Goal: Transaction & Acquisition: Purchase product/service

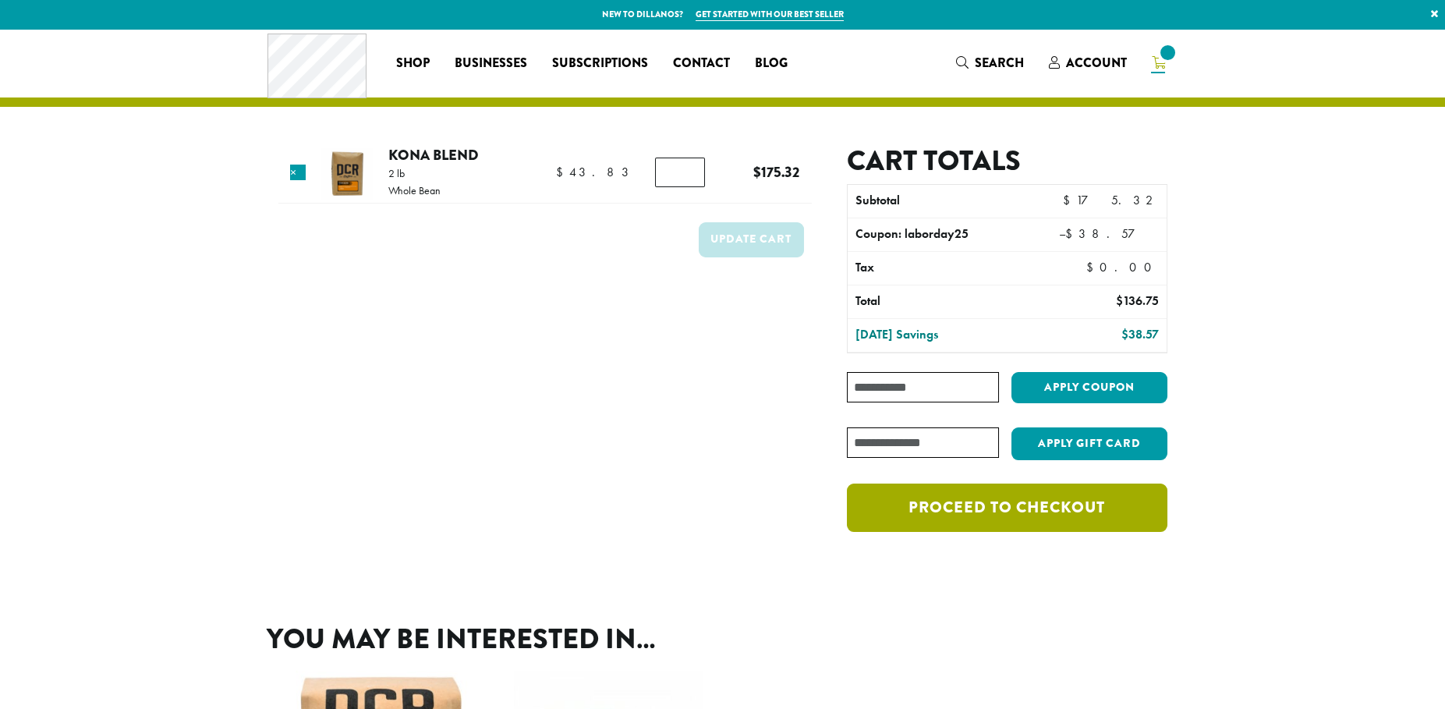
click at [1031, 506] on link "Proceed to checkout" at bounding box center [1007, 507] width 320 height 48
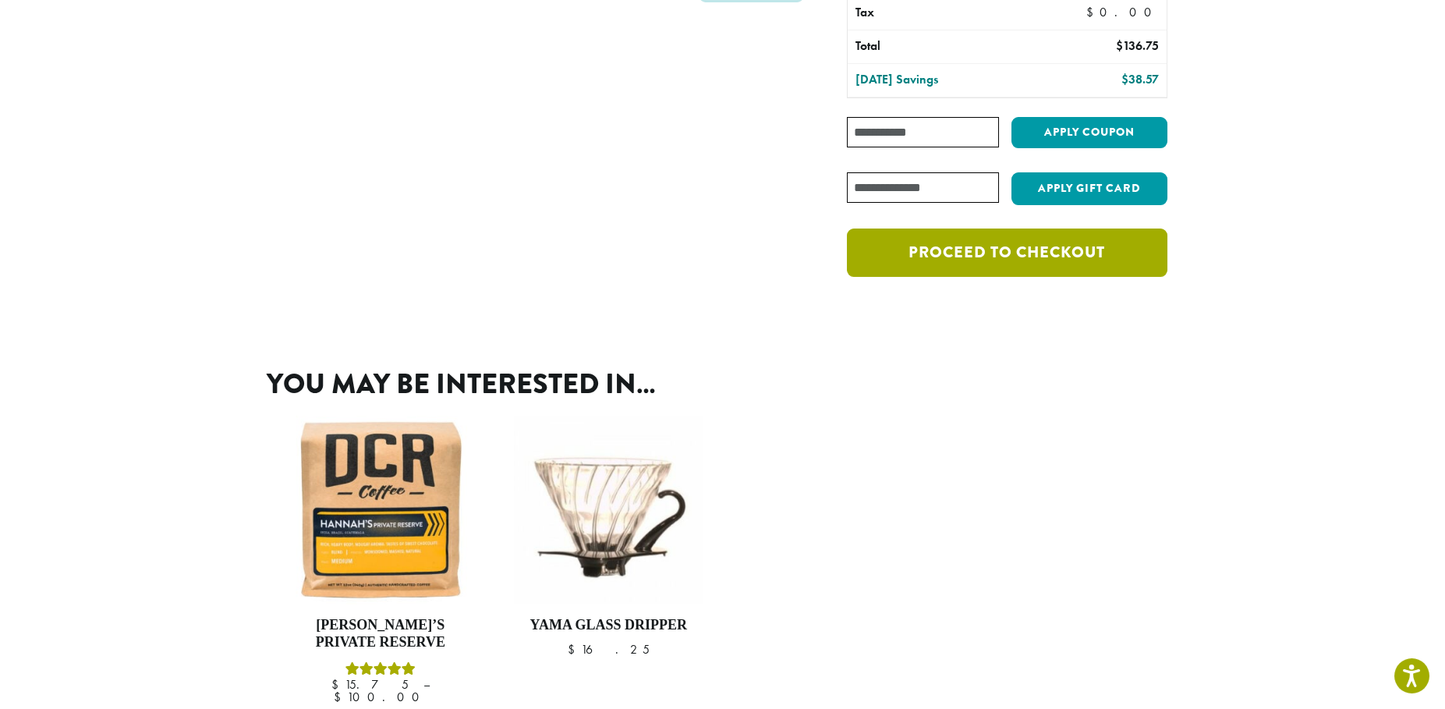
scroll to position [416, 0]
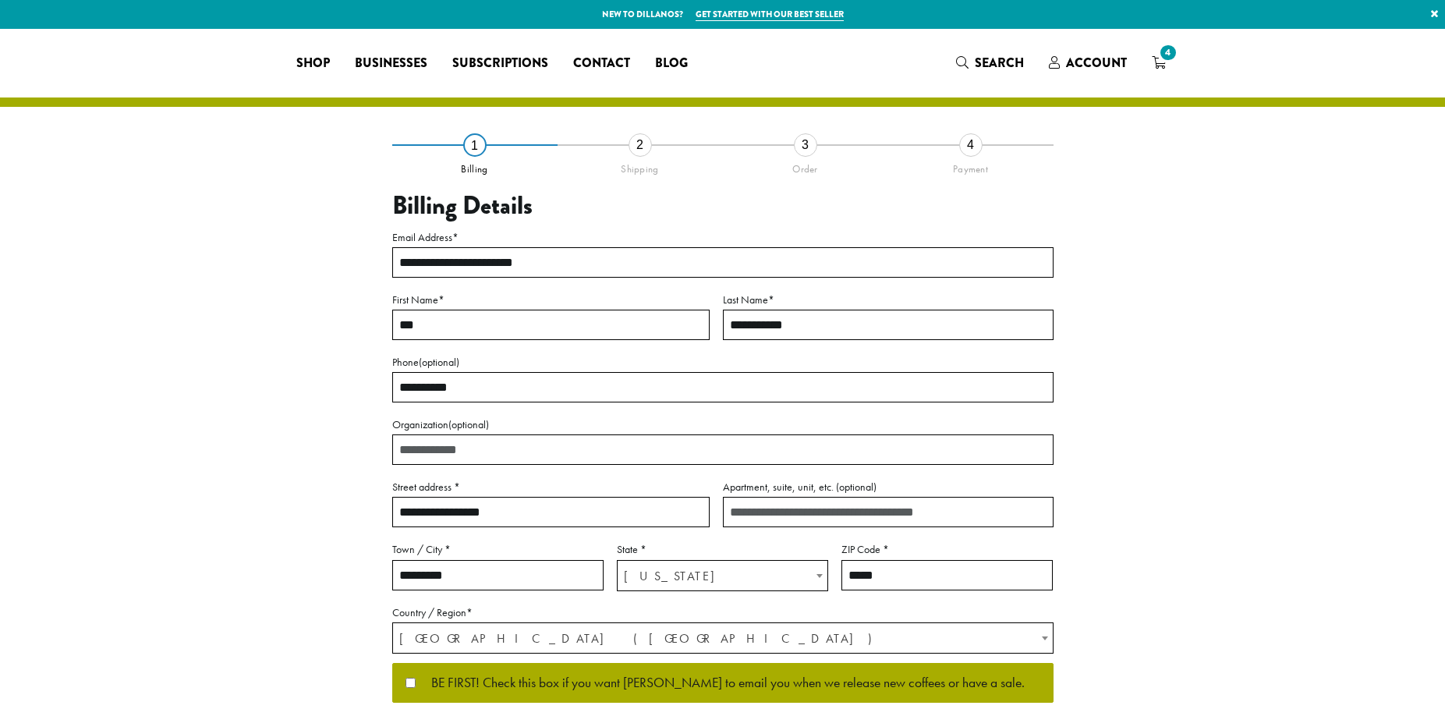
select select "**"
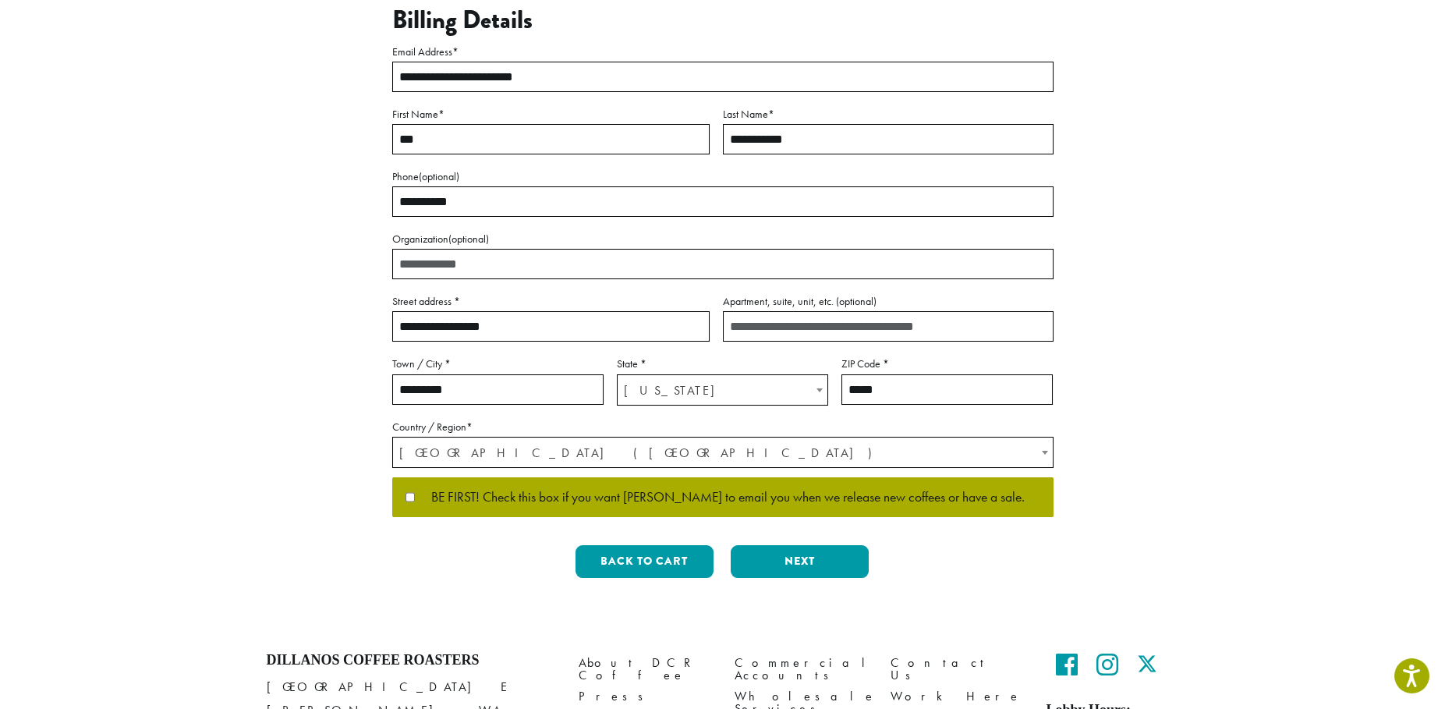
scroll to position [207, 0]
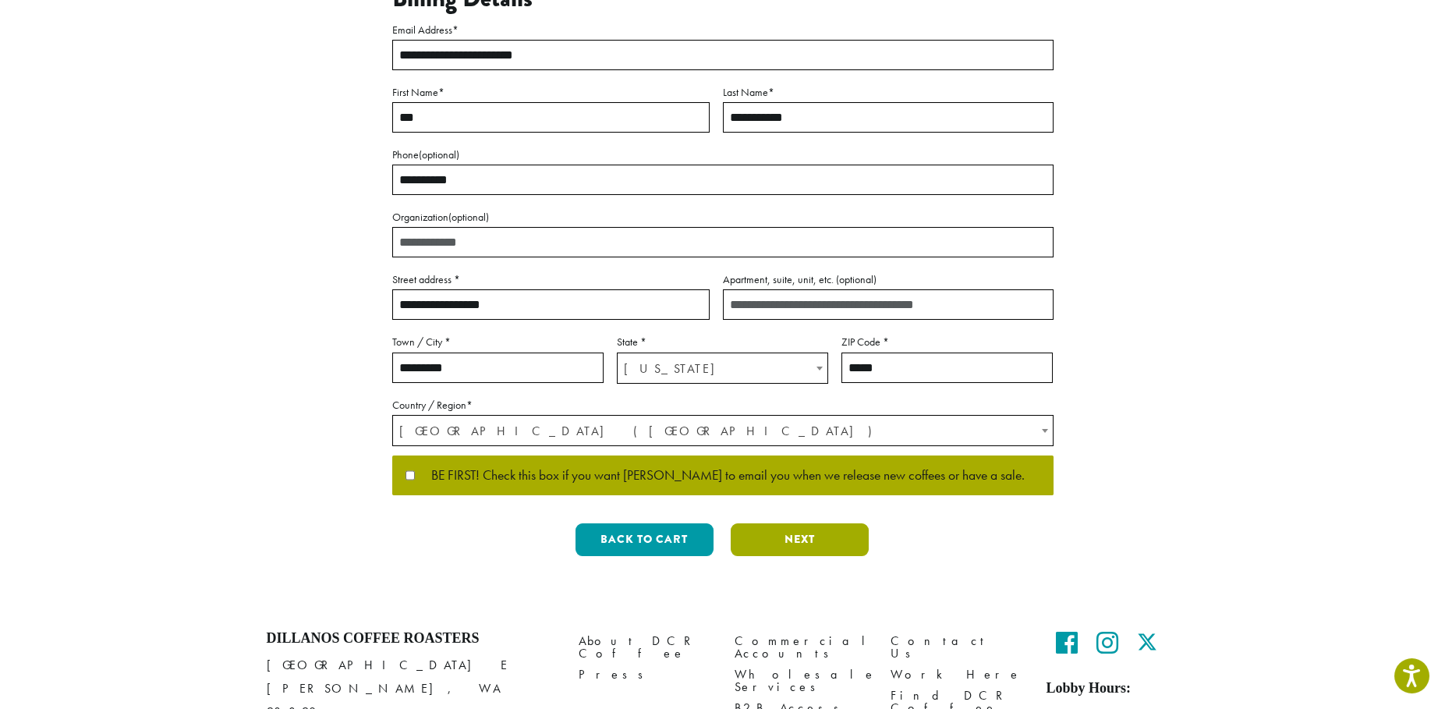
click at [840, 544] on button "Next" at bounding box center [799, 539] width 138 height 33
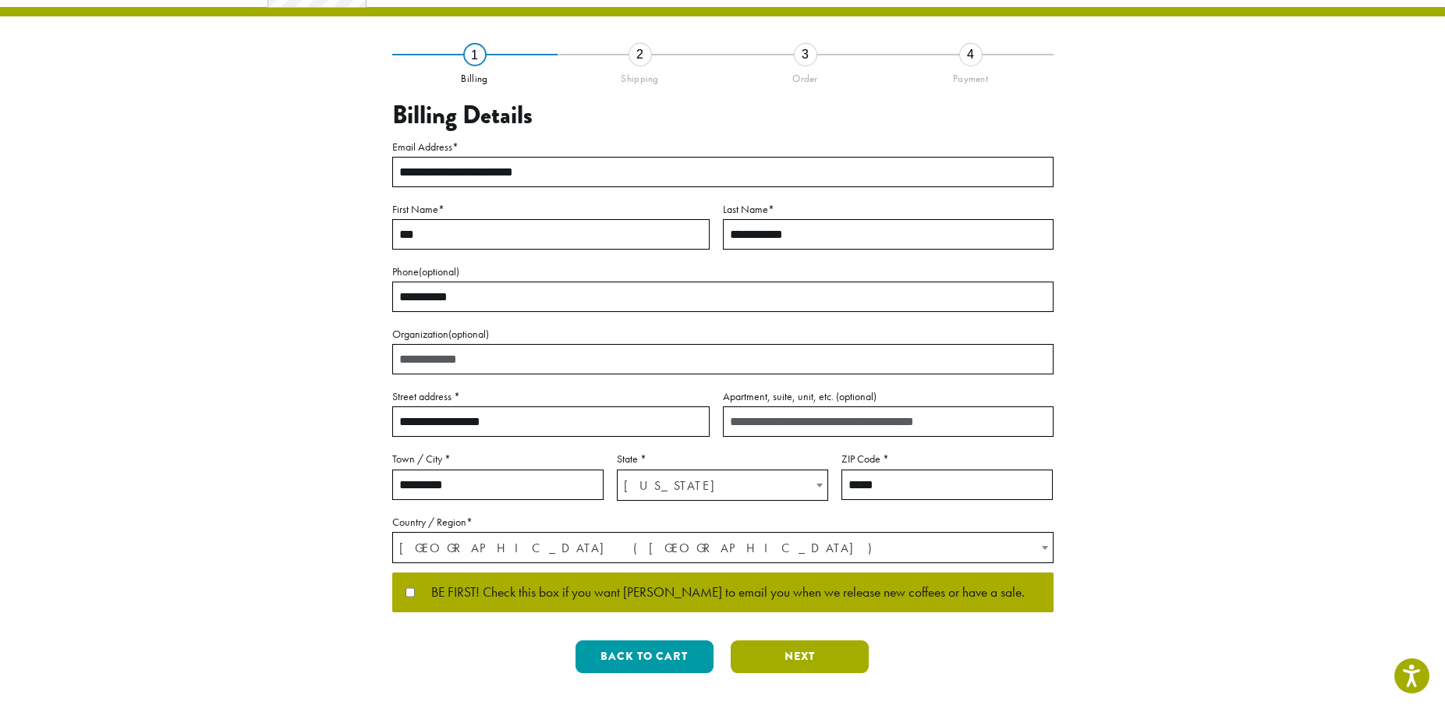
scroll to position [0, 0]
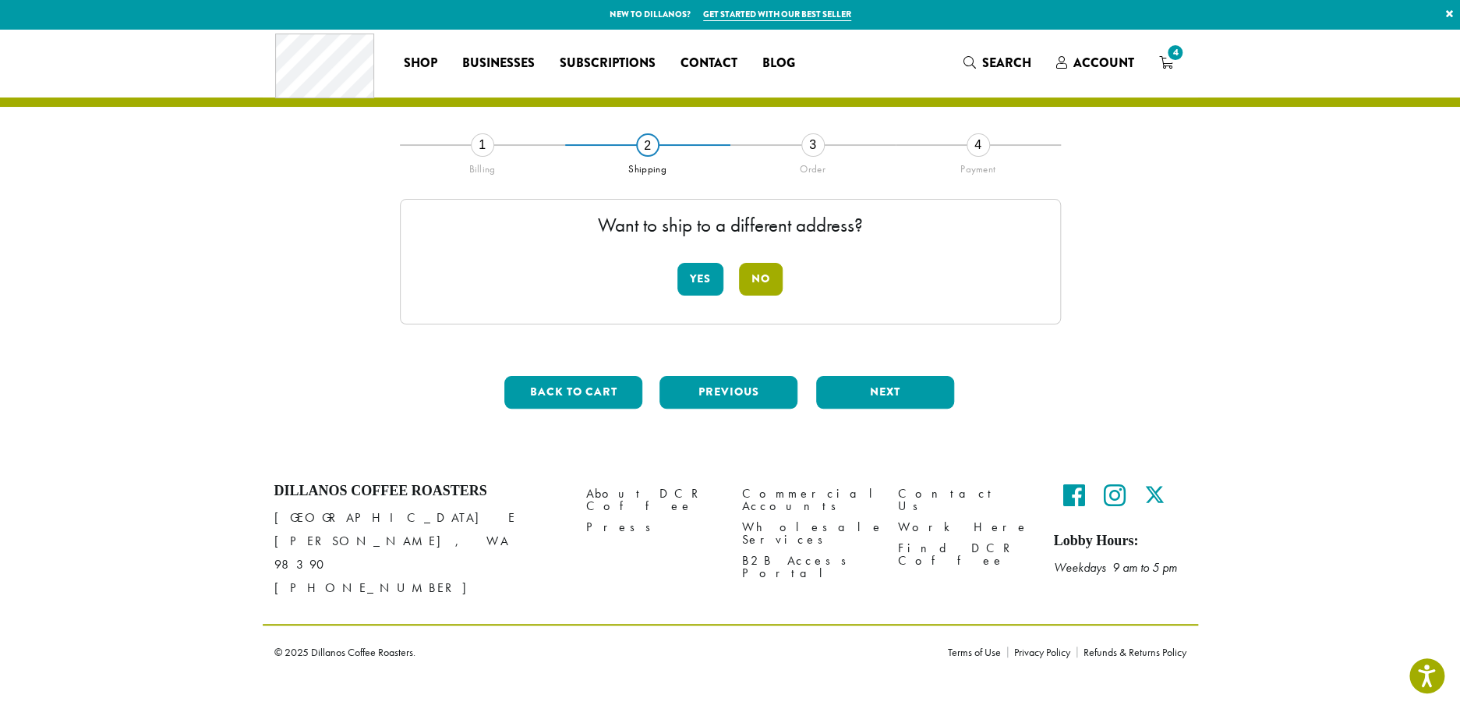
click at [760, 280] on button "No" at bounding box center [761, 279] width 44 height 33
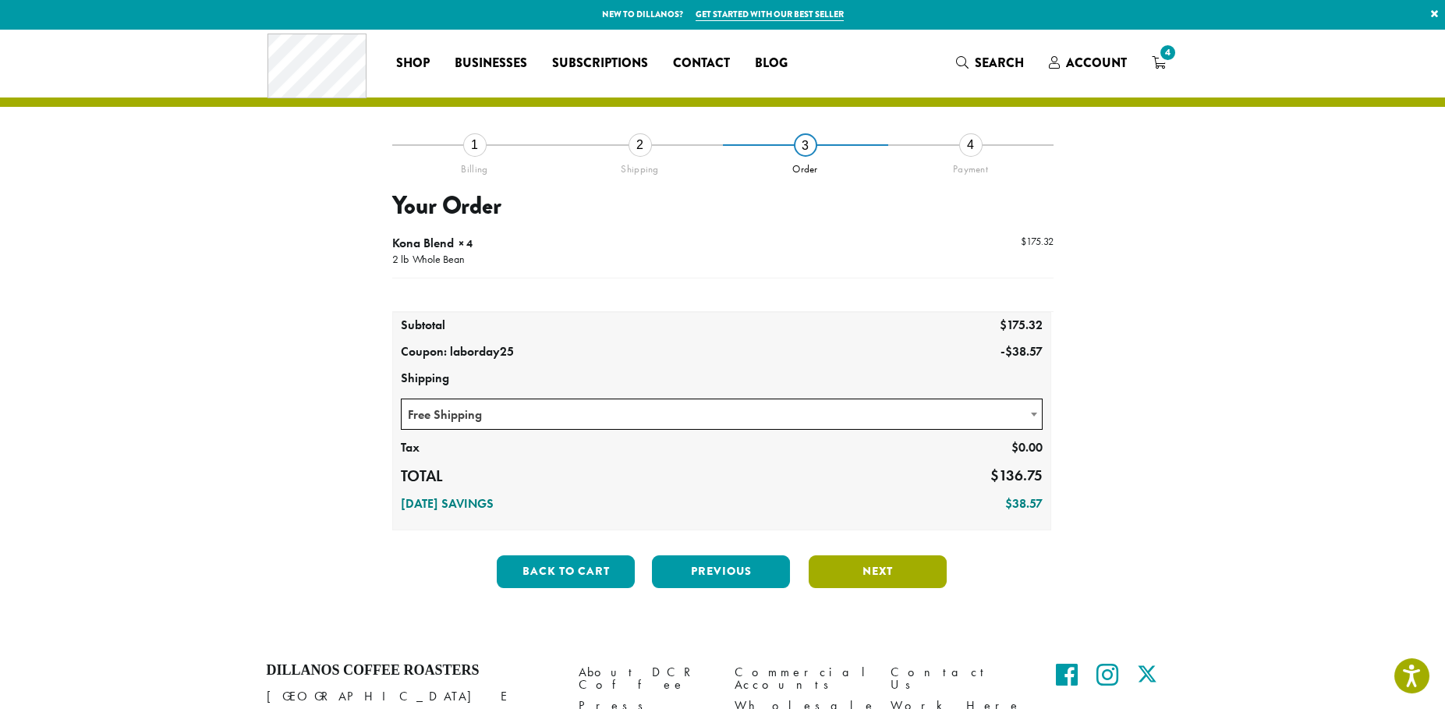
click at [879, 565] on button "Next" at bounding box center [877, 571] width 138 height 33
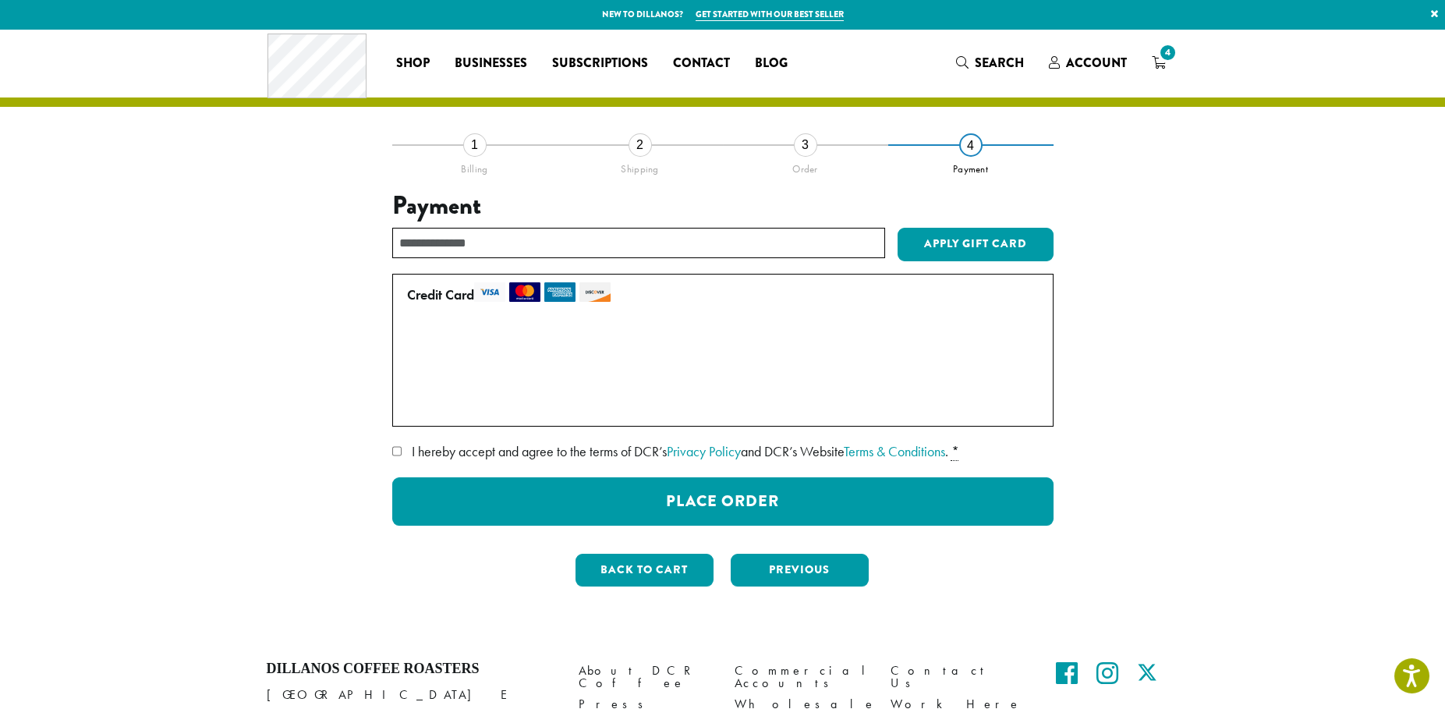
click at [473, 406] on label "Use a new card" at bounding box center [719, 405] width 625 height 25
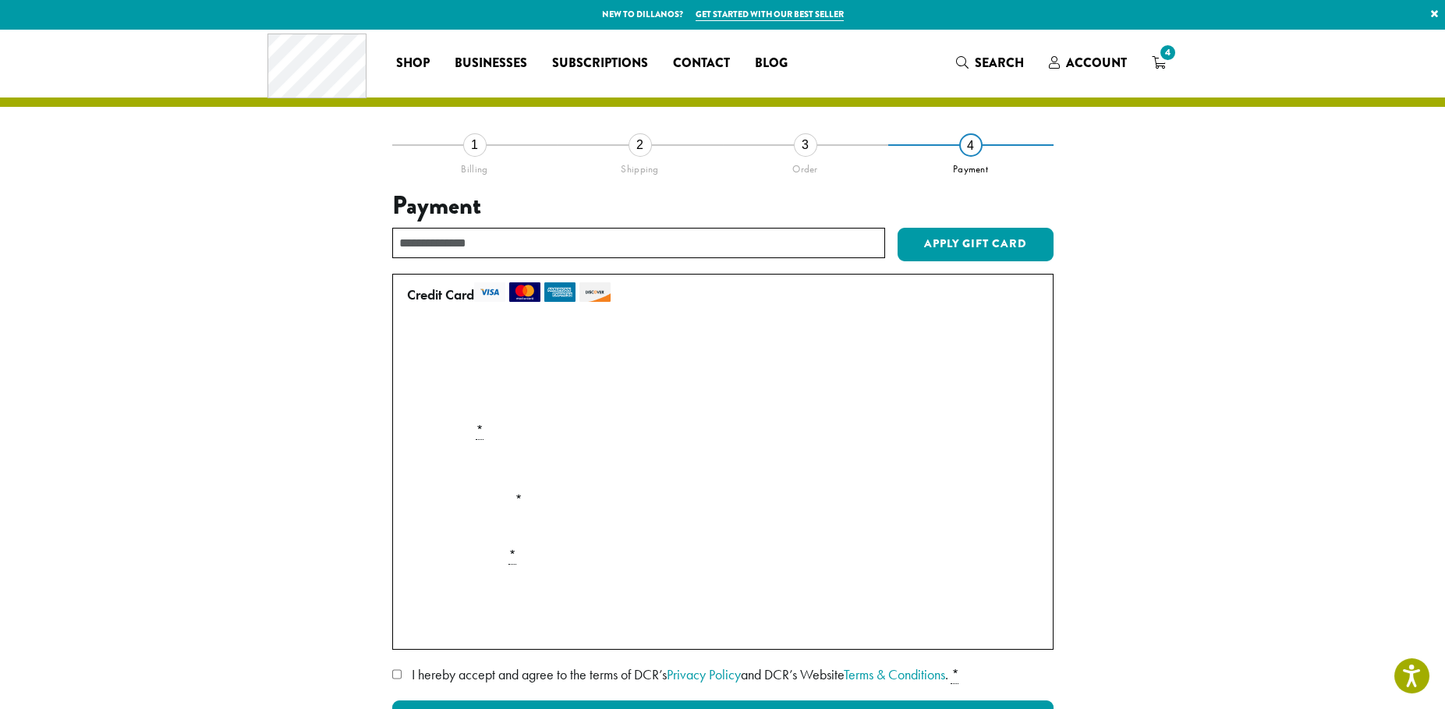
click at [482, 626] on label "Securely Save to Account" at bounding box center [484, 623] width 137 height 18
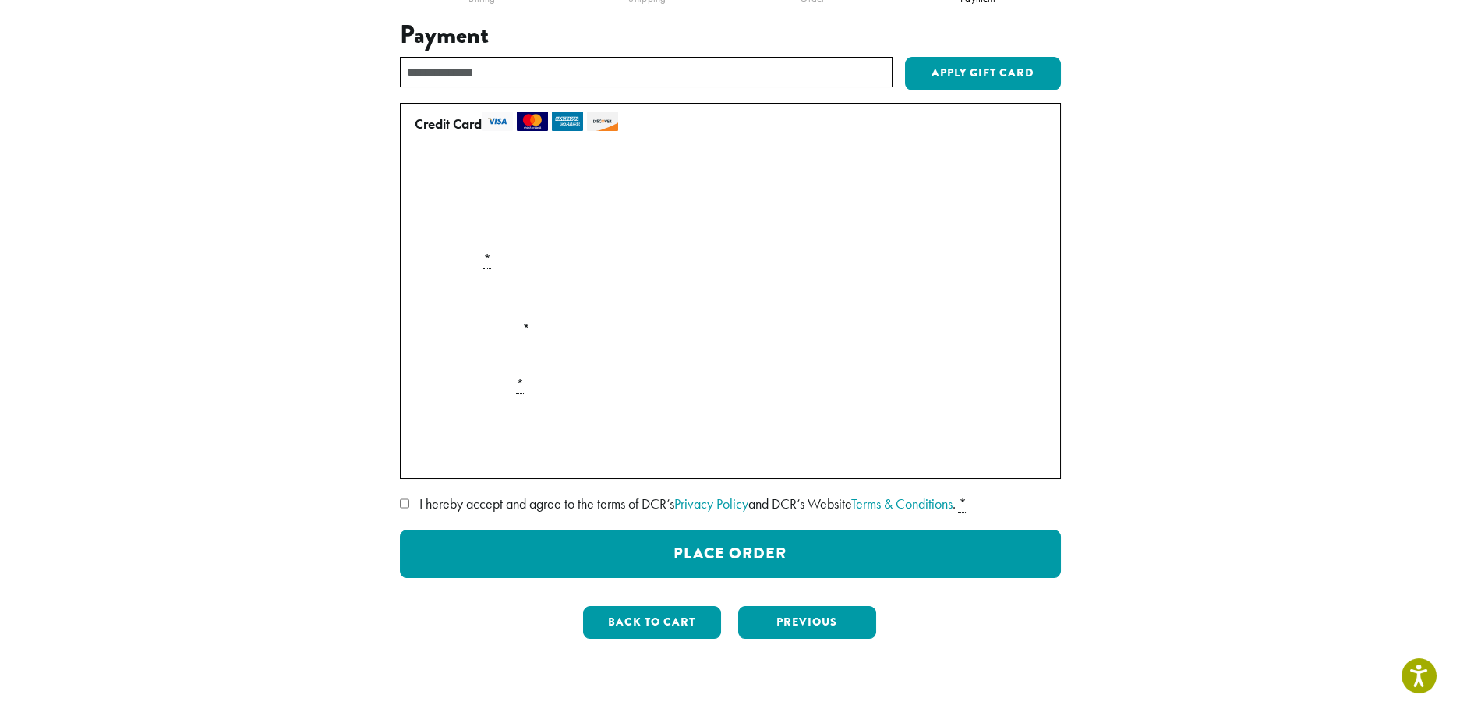
scroll to position [207, 0]
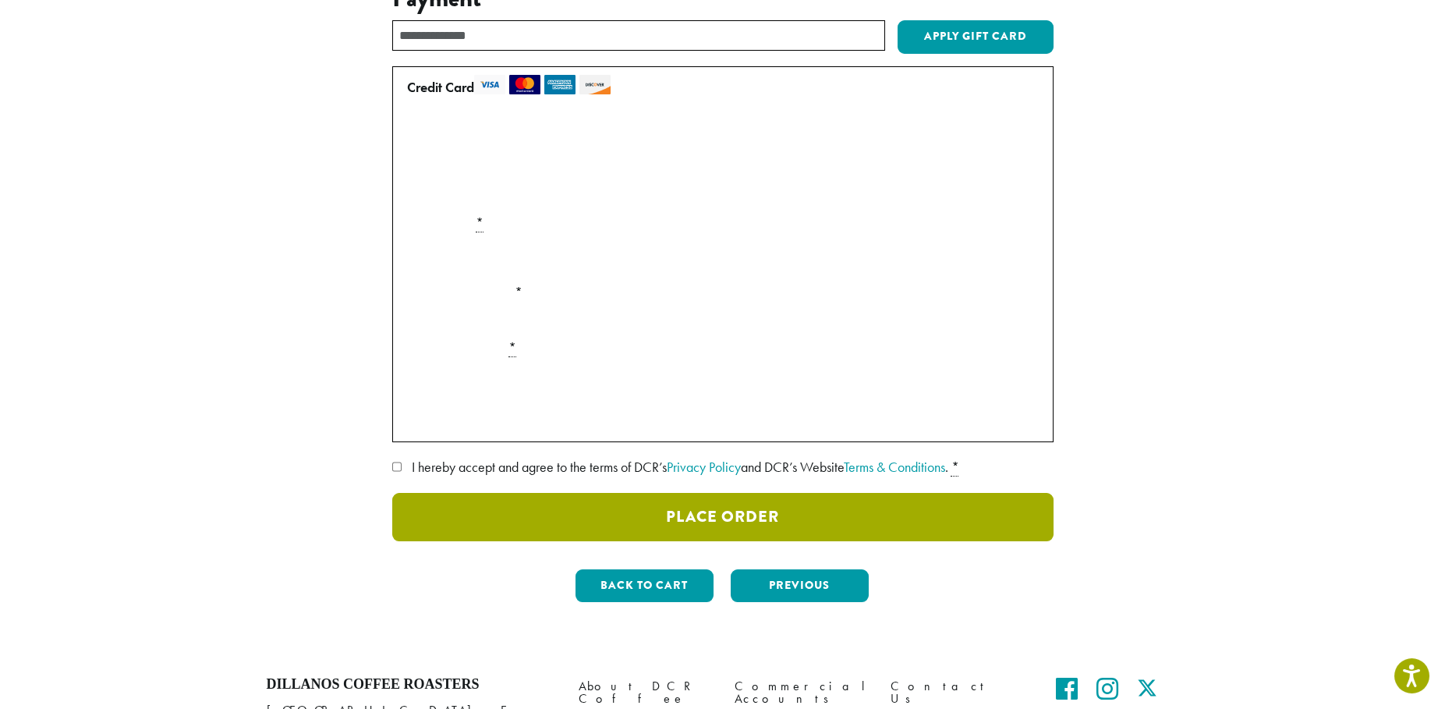
click at [780, 520] on button "Place Order" at bounding box center [722, 517] width 661 height 48
